Goal: Find specific page/section: Find specific page/section

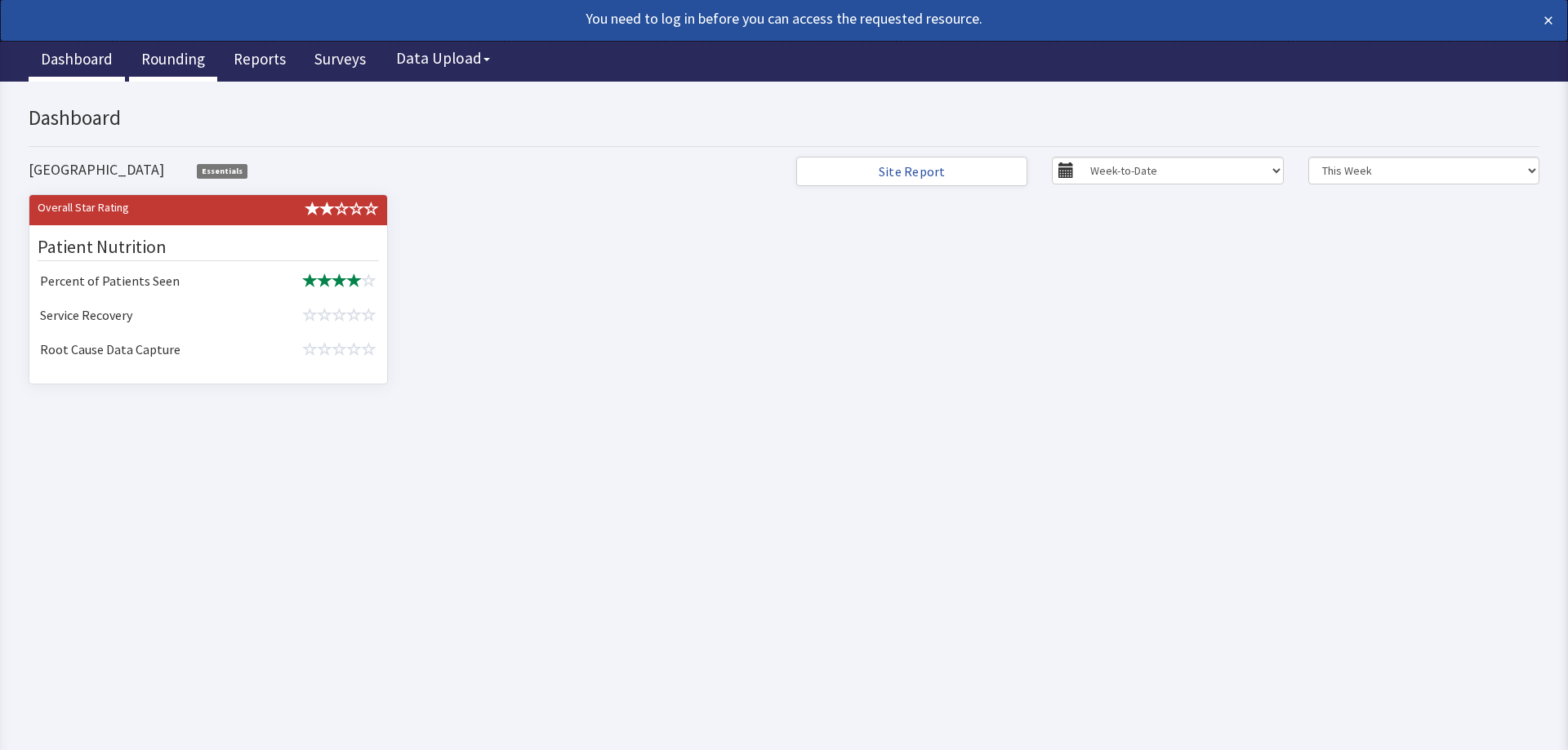
click at [178, 55] on link "Rounding" at bounding box center [173, 62] width 88 height 41
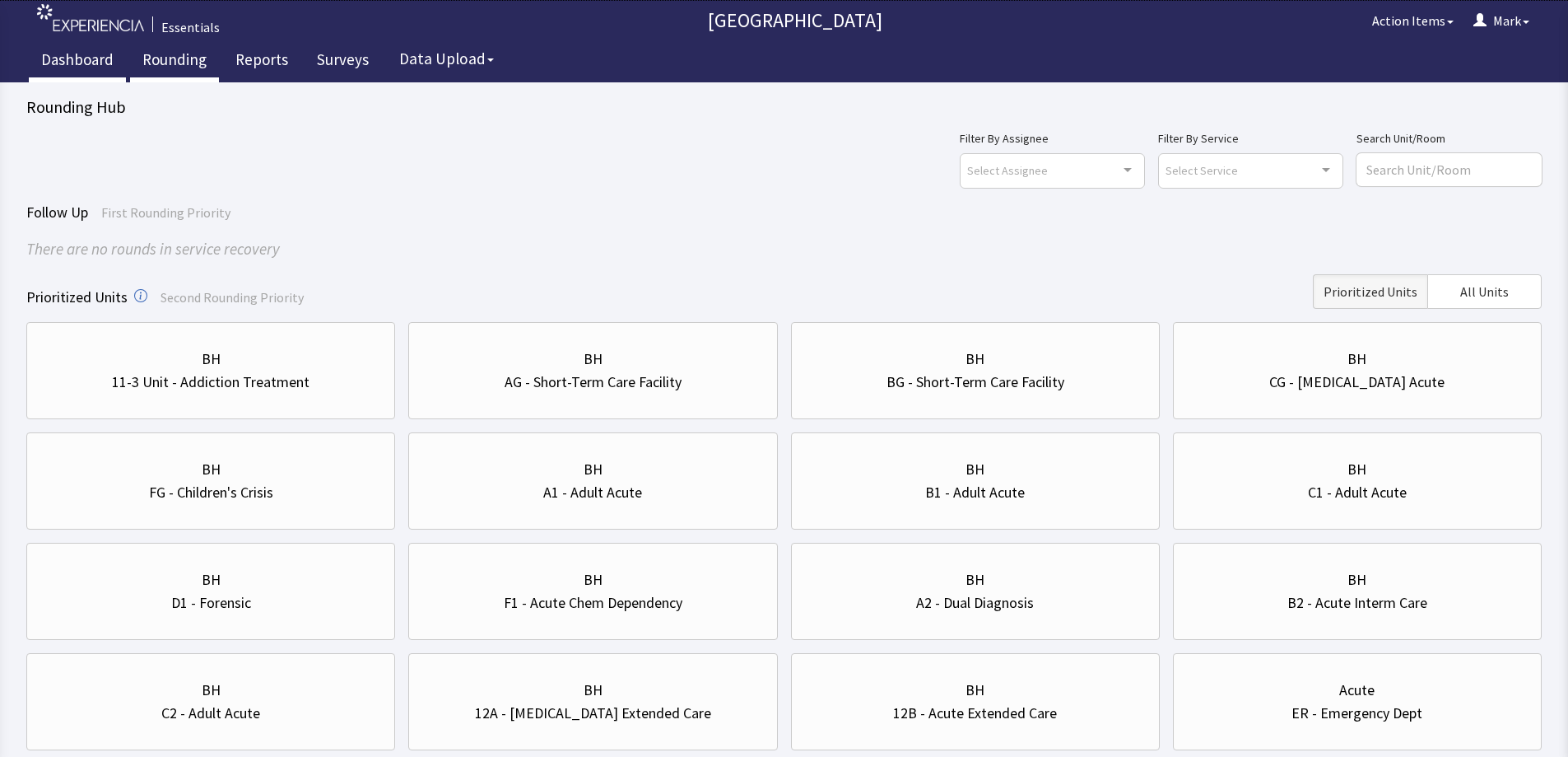
click at [94, 65] on link "Dashboard" at bounding box center [77, 62] width 97 height 41
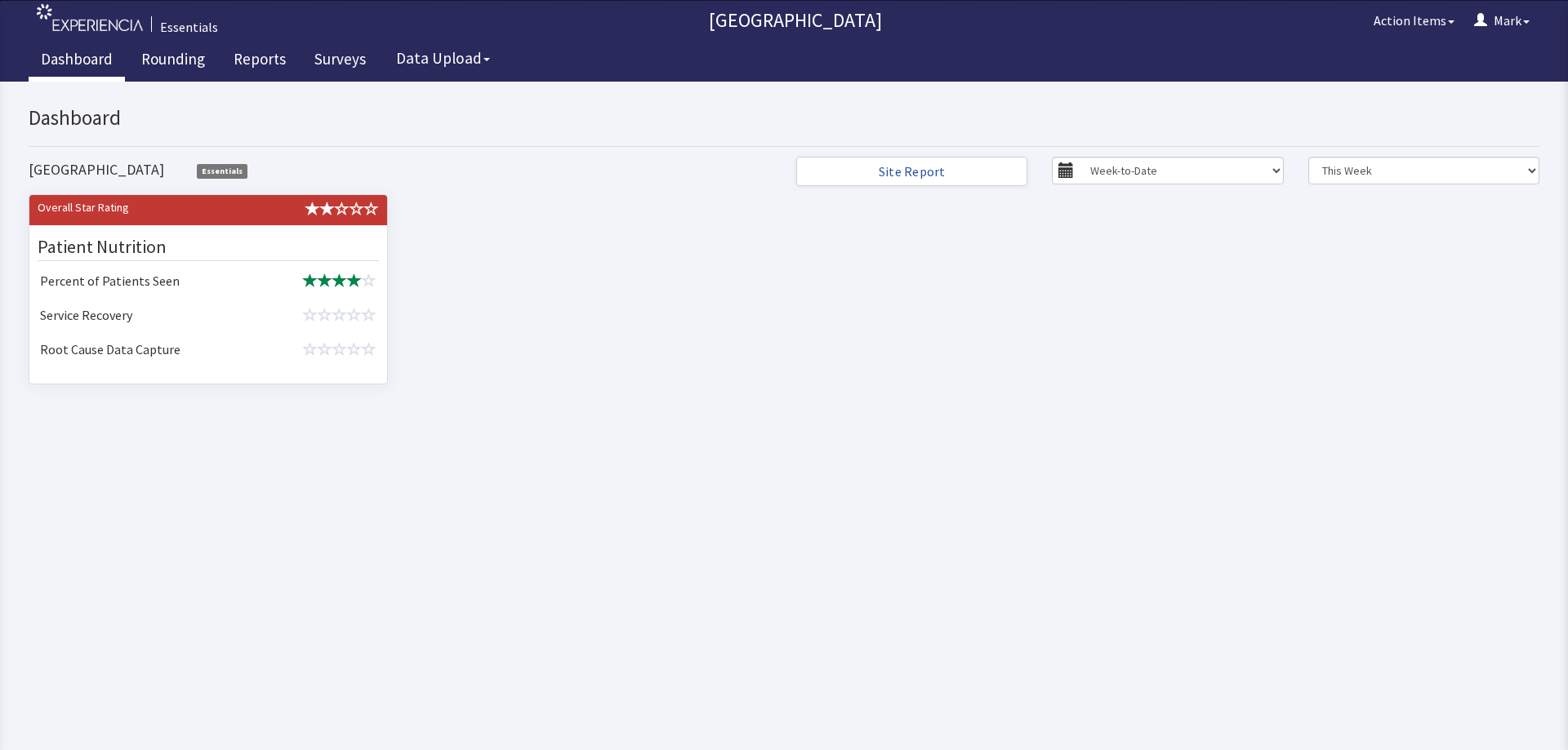
click at [543, 176] on div "Essentials" at bounding box center [400, 168] width 743 height 23
click at [272, 62] on link "Reports" at bounding box center [260, 62] width 77 height 41
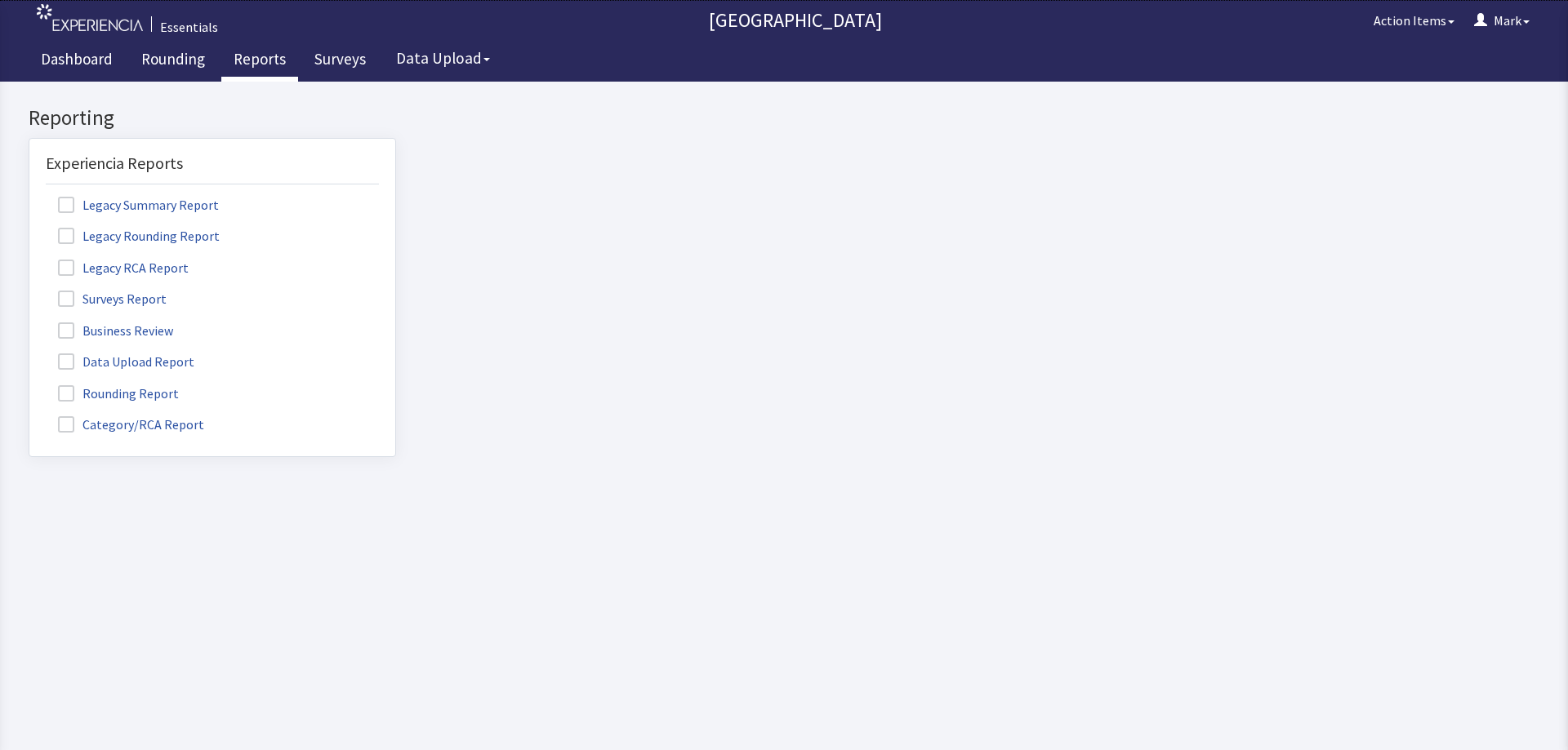
click at [68, 420] on span at bounding box center [65, 424] width 16 height 16
click at [29, 416] on input "Category/RCA Report" at bounding box center [29, 416] width 0 height 0
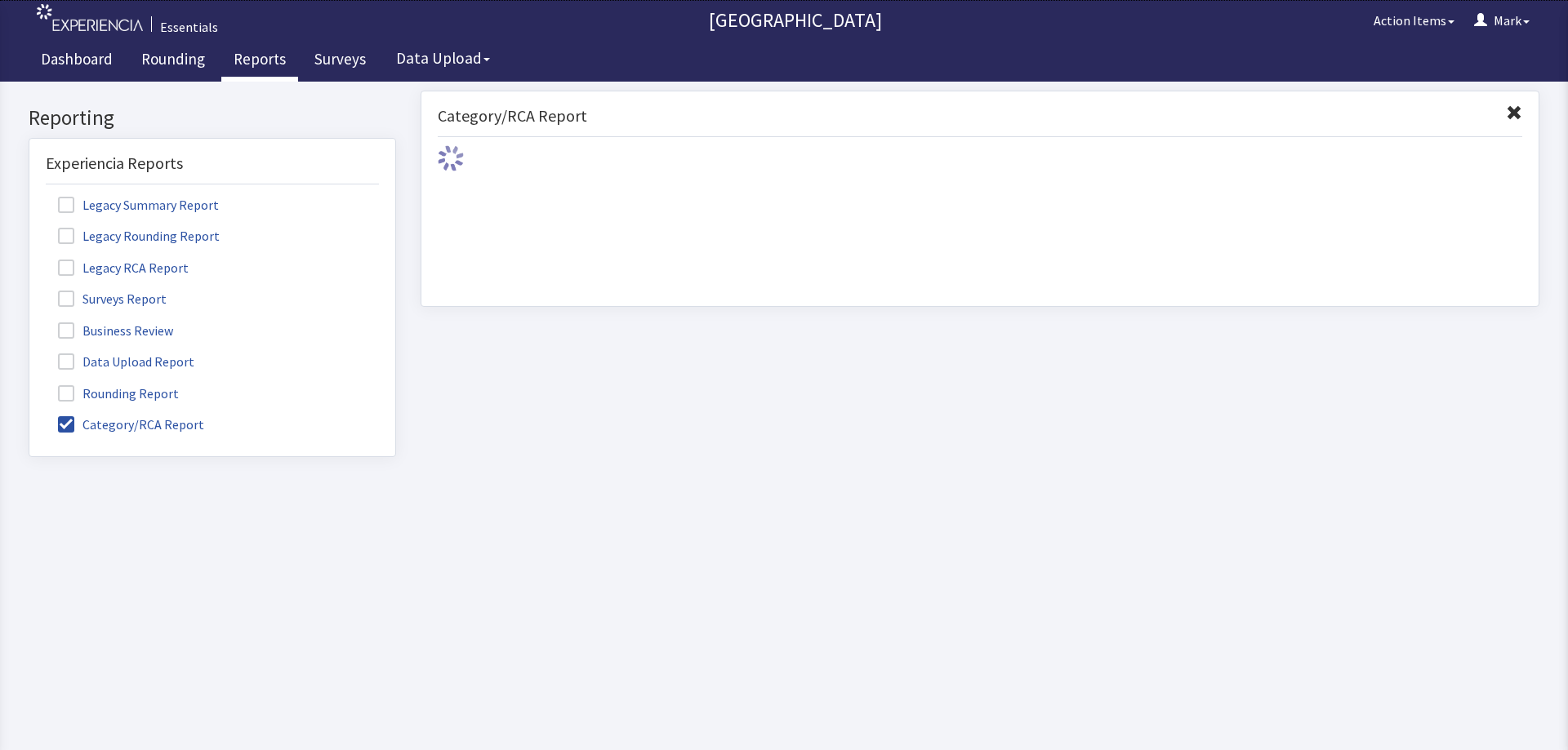
click at [69, 399] on span at bounding box center [65, 392] width 16 height 16
click at [29, 385] on input "Rounding Report" at bounding box center [29, 385] width 0 height 0
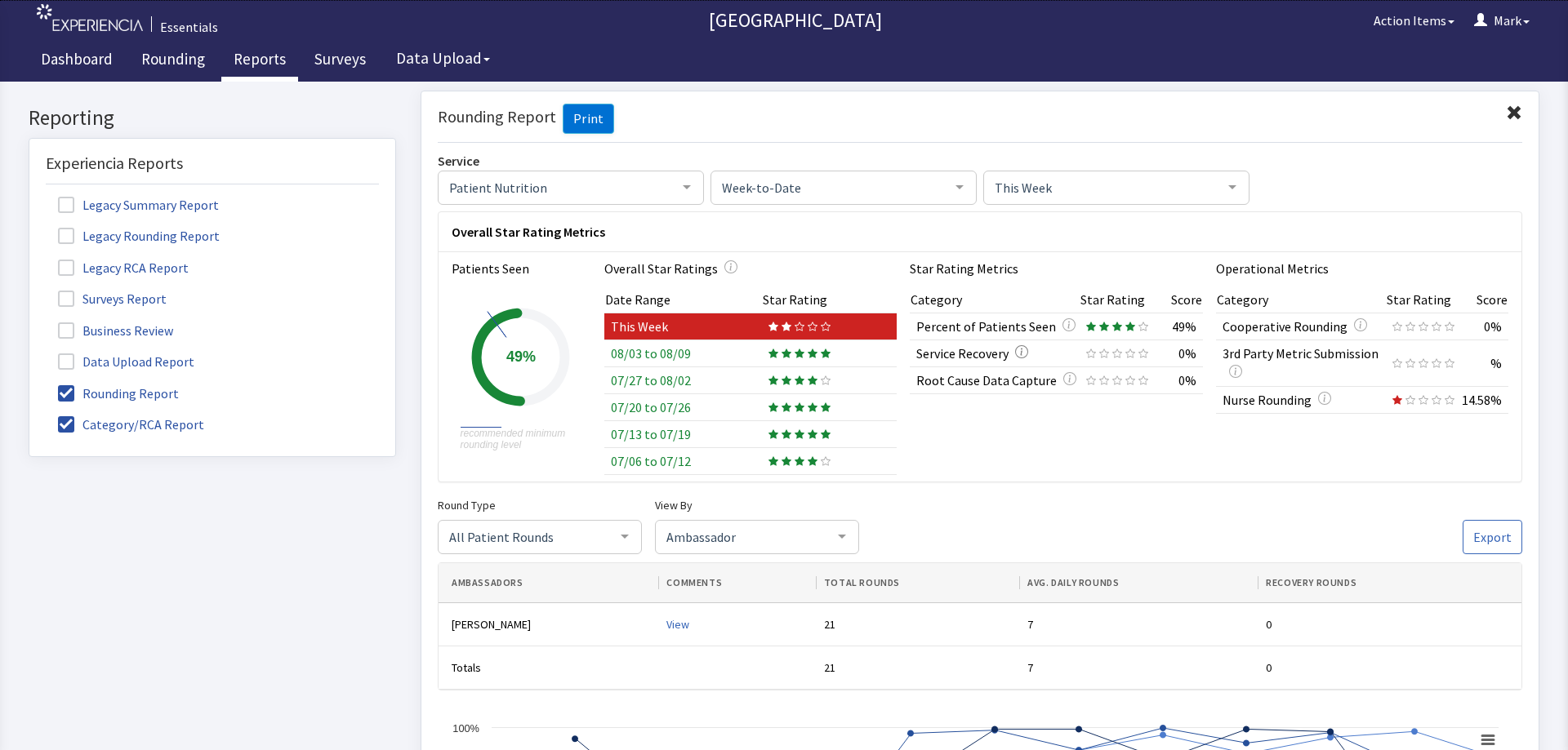
click at [1021, 350] on icon "button" at bounding box center [1021, 351] width 13 height 13
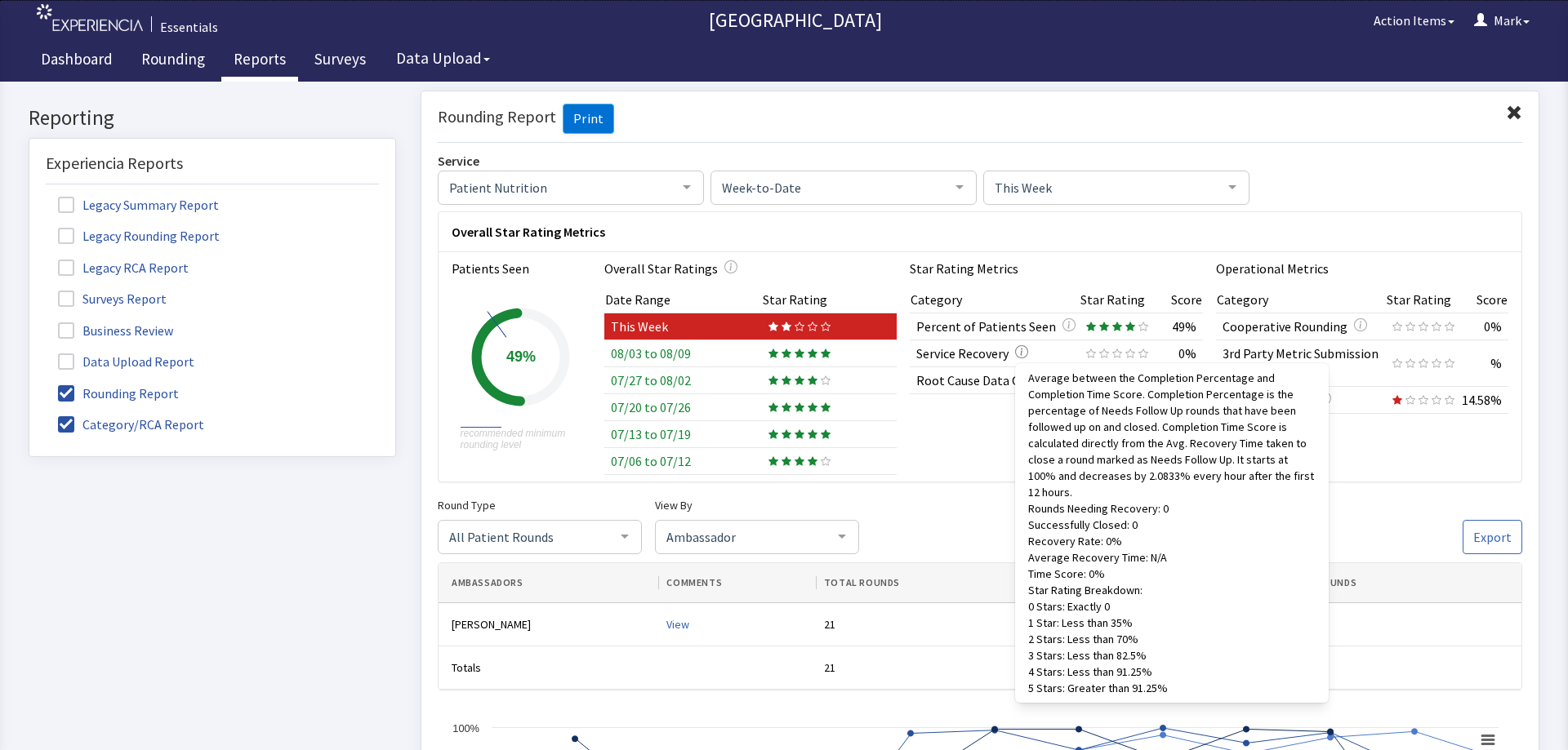
click at [1021, 350] on icon "button" at bounding box center [1021, 351] width 13 height 13
